Goal: Information Seeking & Learning: Learn about a topic

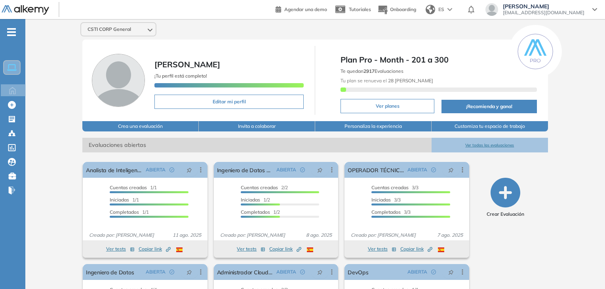
click at [499, 138] on button "Ver todas las evaluaciones" at bounding box center [490, 145] width 116 height 15
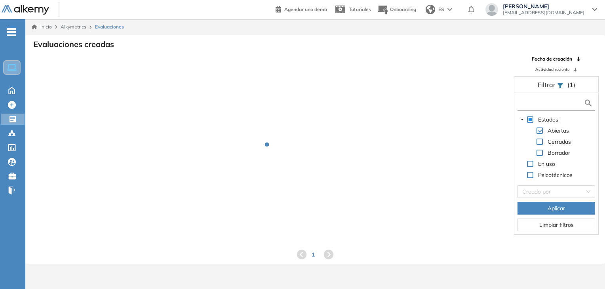
click at [559, 99] on input "text" at bounding box center [552, 103] width 64 height 8
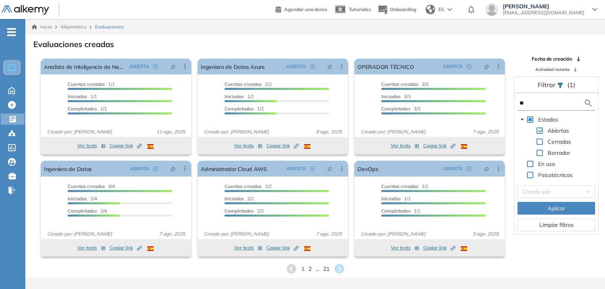
type input "*"
click at [565, 191] on input "search" at bounding box center [553, 192] width 63 height 12
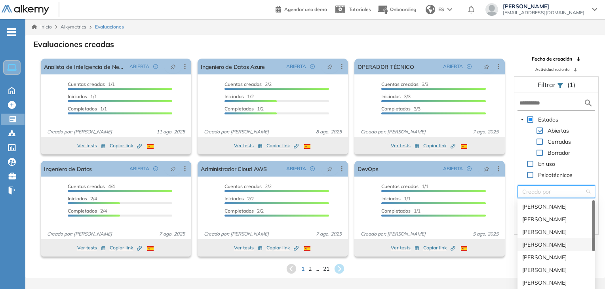
click at [552, 245] on div "[PERSON_NAME]" at bounding box center [556, 244] width 68 height 9
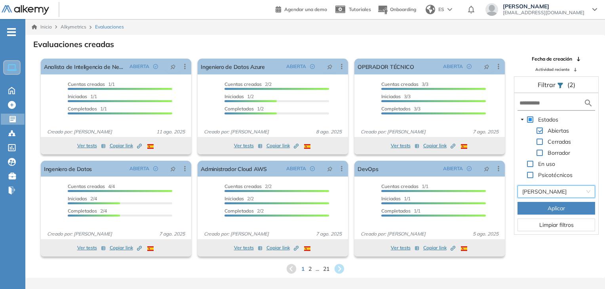
click at [539, 208] on button "Aplicar" at bounding box center [557, 208] width 78 height 13
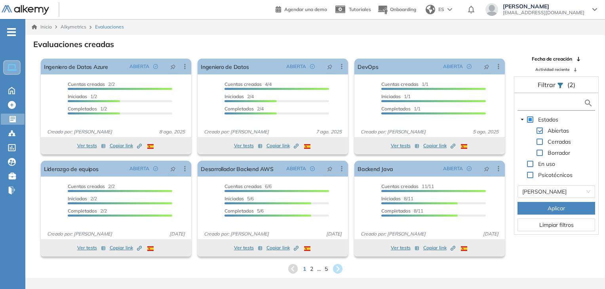
click at [530, 100] on input "text" at bounding box center [552, 103] width 64 height 8
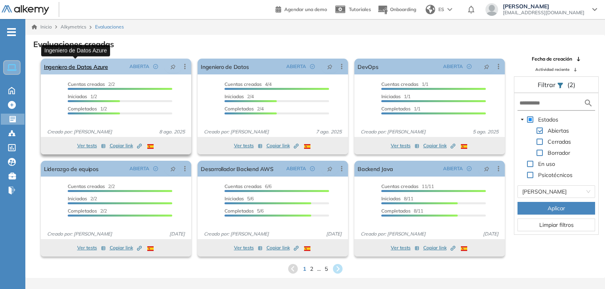
click at [84, 67] on link "Ingeniero de Datos Azure" at bounding box center [76, 67] width 64 height 16
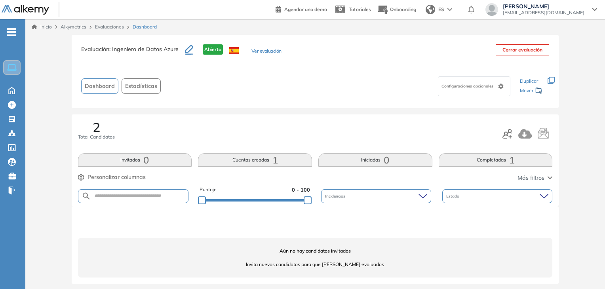
scroll to position [4, 0]
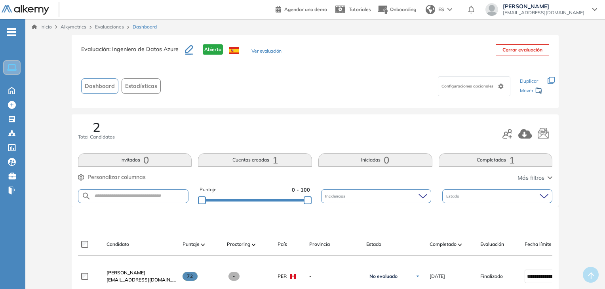
click at [164, 191] on form at bounding box center [133, 196] width 111 height 14
click at [170, 197] on input "text" at bounding box center [139, 196] width 97 height 6
click at [162, 197] on input "text" at bounding box center [139, 196] width 97 height 6
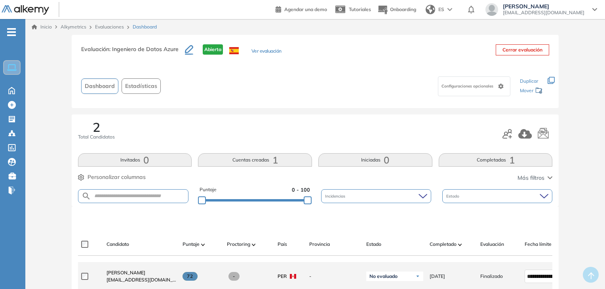
click at [125, 270] on div "[PERSON_NAME] [EMAIL_ADDRESS][DOMAIN_NAME]" at bounding box center [138, 276] width 76 height 27
click at [111, 274] on span "[PERSON_NAME]" at bounding box center [126, 273] width 39 height 6
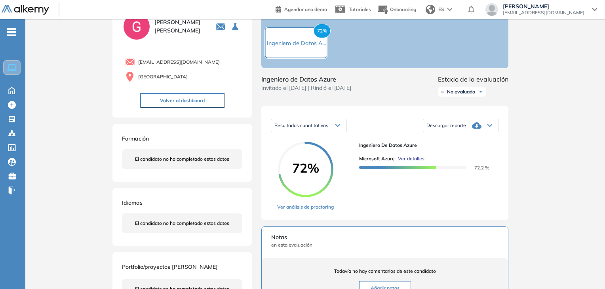
scroll to position [34, 0]
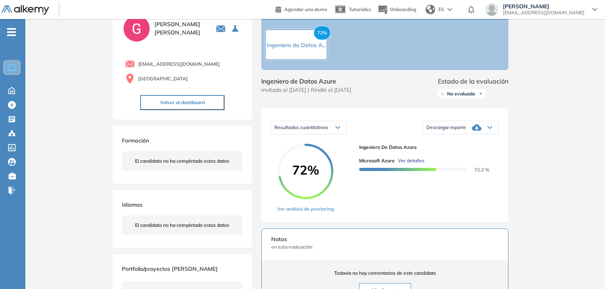
click at [414, 164] on span "Ver detalles" at bounding box center [411, 160] width 27 height 7
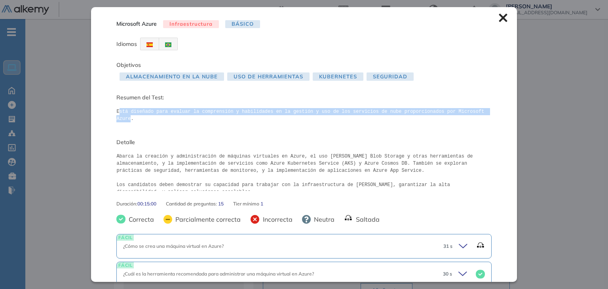
drag, startPoint x: 118, startPoint y: 107, endPoint x: 469, endPoint y: 119, distance: 352.0
click at [469, 119] on span "Está diseñado para evaluar la comprensión y habilidades en la gestión y uso de …" at bounding box center [303, 117] width 375 height 24
click at [242, 125] on div "Microsoft Azure Infraestructura Básico Idiomas Objetivos Almacenamiento en la N…" at bounding box center [304, 144] width 426 height 275
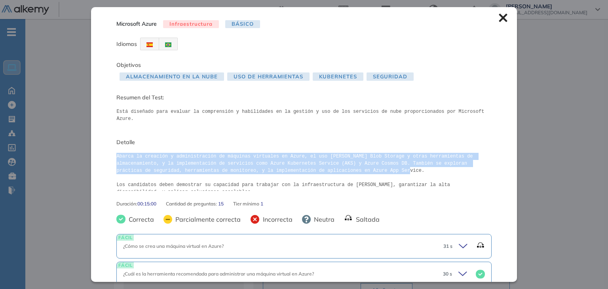
drag, startPoint x: 117, startPoint y: 149, endPoint x: 336, endPoint y: 164, distance: 219.2
click at [336, 164] on pre "Abarca la creación y administración de máquinas virtuales en Azure, el uso [PER…" at bounding box center [303, 172] width 375 height 38
copy pre "Abarca la creación y administración de máquinas virtuales en Azure, el uso [PER…"
click at [55, 97] on div "Inicio Alkymetrics Evaluaciones Dashboard Candidato Microsoft Azure Infraestruc…" at bounding box center [316, 227] width 583 height 485
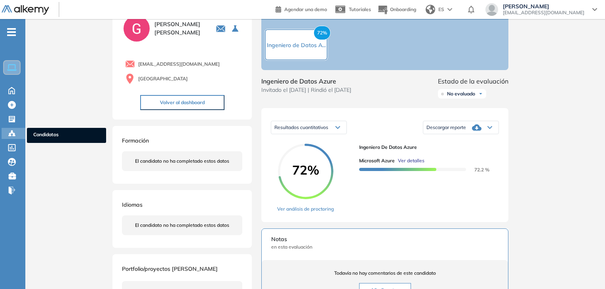
click at [11, 132] on icon at bounding box center [12, 133] width 2 height 2
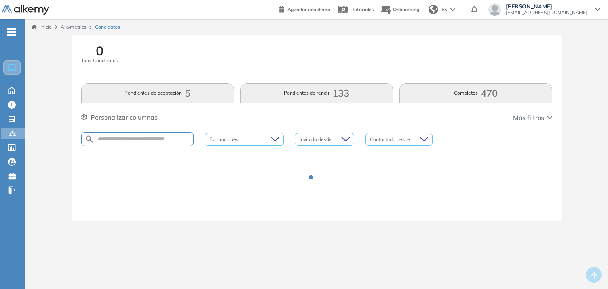
click at [127, 135] on div at bounding box center [137, 139] width 112 height 14
click at [119, 140] on input "text" at bounding box center [143, 139] width 99 height 6
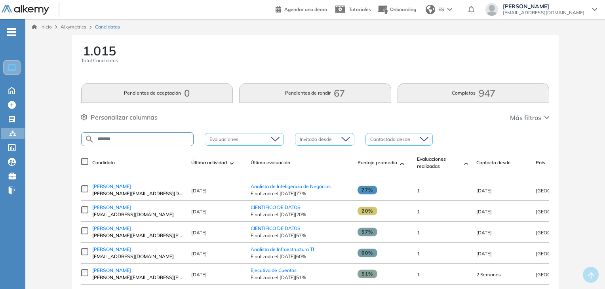
type input "*******"
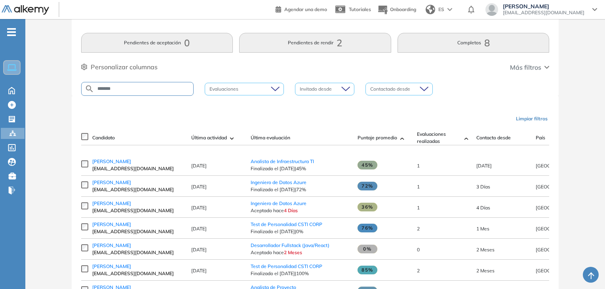
scroll to position [66, 0]
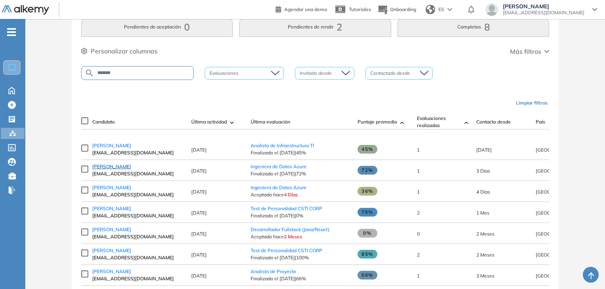
click at [116, 168] on span "[PERSON_NAME]" at bounding box center [111, 167] width 39 height 6
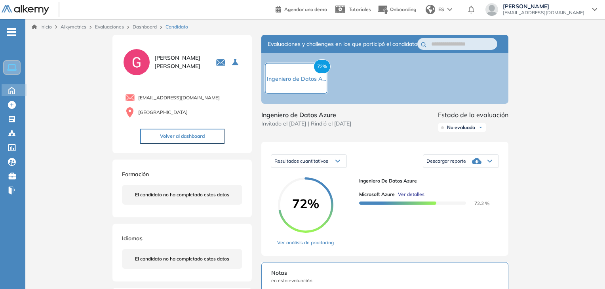
click at [9, 88] on icon at bounding box center [12, 90] width 14 height 10
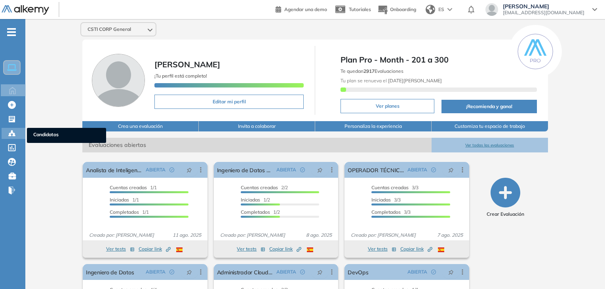
click at [13, 133] on icon at bounding box center [12, 134] width 8 height 8
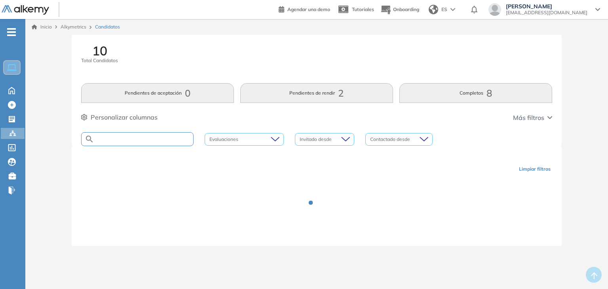
click at [125, 140] on input "text" at bounding box center [143, 139] width 99 height 6
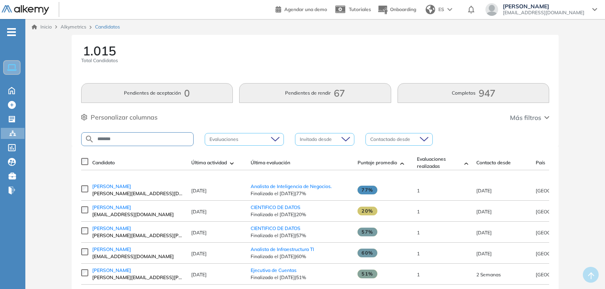
type input "*******"
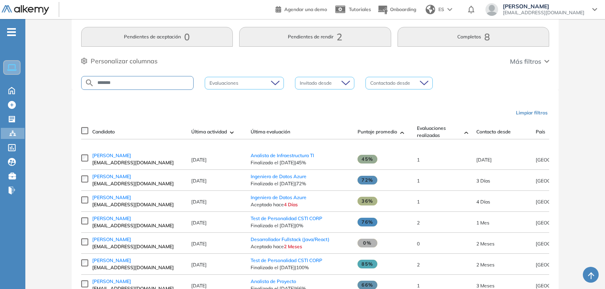
scroll to position [52, 0]
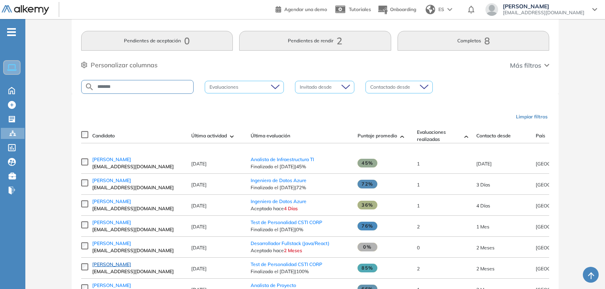
click at [131, 265] on span "[PERSON_NAME]" at bounding box center [111, 264] width 39 height 6
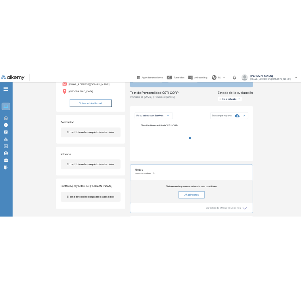
scroll to position [81, 0]
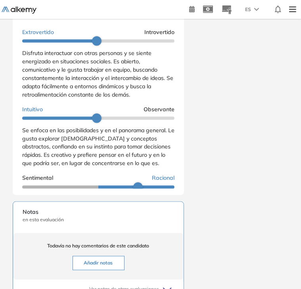
scroll to position [589, 0]
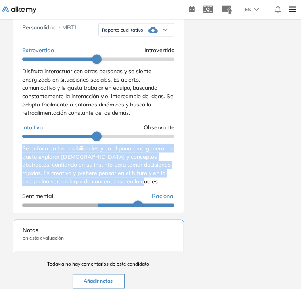
drag, startPoint x: 22, startPoint y: 157, endPoint x: 175, endPoint y: 198, distance: 158.9
click at [175, 198] on div "Resultados cualitativos Personalidad - MBTI Reporte cualitativo Reporte con Afi…" at bounding box center [98, 105] width 171 height 215
copy span "Se enfoca en las posibilidades y en el panorama general. Le gusta explorar [DEM…"
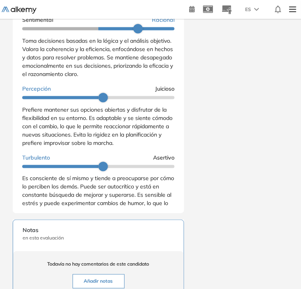
scroll to position [174, 0]
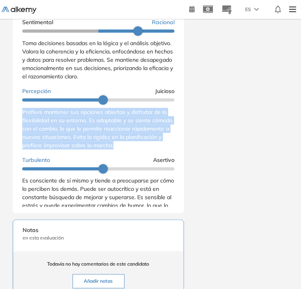
drag, startPoint x: 21, startPoint y: 122, endPoint x: 162, endPoint y: 160, distance: 146.1
click at [162, 160] on div "Resultados cualitativos Personalidad - MBTI Reporte cualitativo Reporte con Afi…" at bounding box center [98, 105] width 171 height 215
copy span "Prefiere mantener sus opciones abiertas y disfrutar de la flexibilidad en su en…"
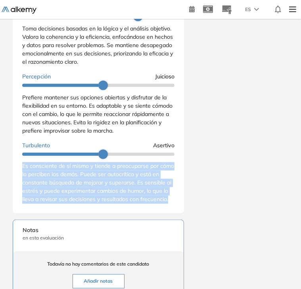
drag, startPoint x: 21, startPoint y: 173, endPoint x: 100, endPoint y: 210, distance: 86.8
click at [100, 210] on div "Resultados cualitativos Personalidad - MBTI Reporte cualitativo Reporte con Afi…" at bounding box center [98, 105] width 171 height 215
copy span "Es consciente de sí mismo y tiende a preocuparse por cómo lo perciben los demás…"
